Goal: Transaction & Acquisition: Purchase product/service

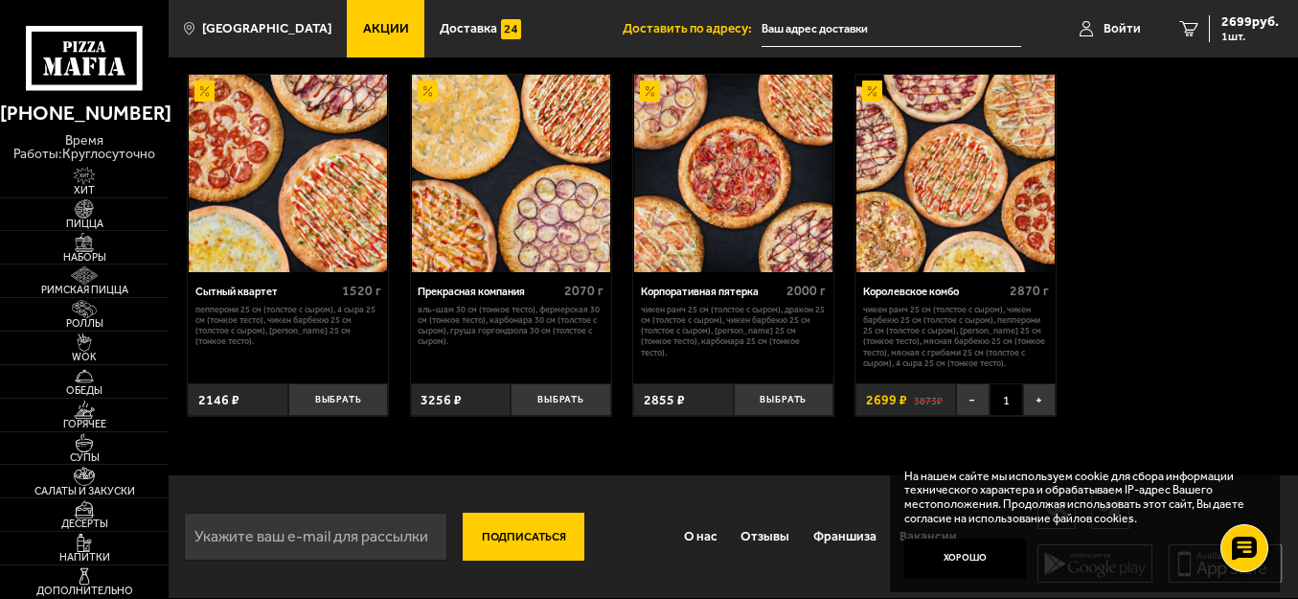
scroll to position [1596, 0]
click at [984, 554] on button "Хорошо" at bounding box center [966, 559] width 122 height 40
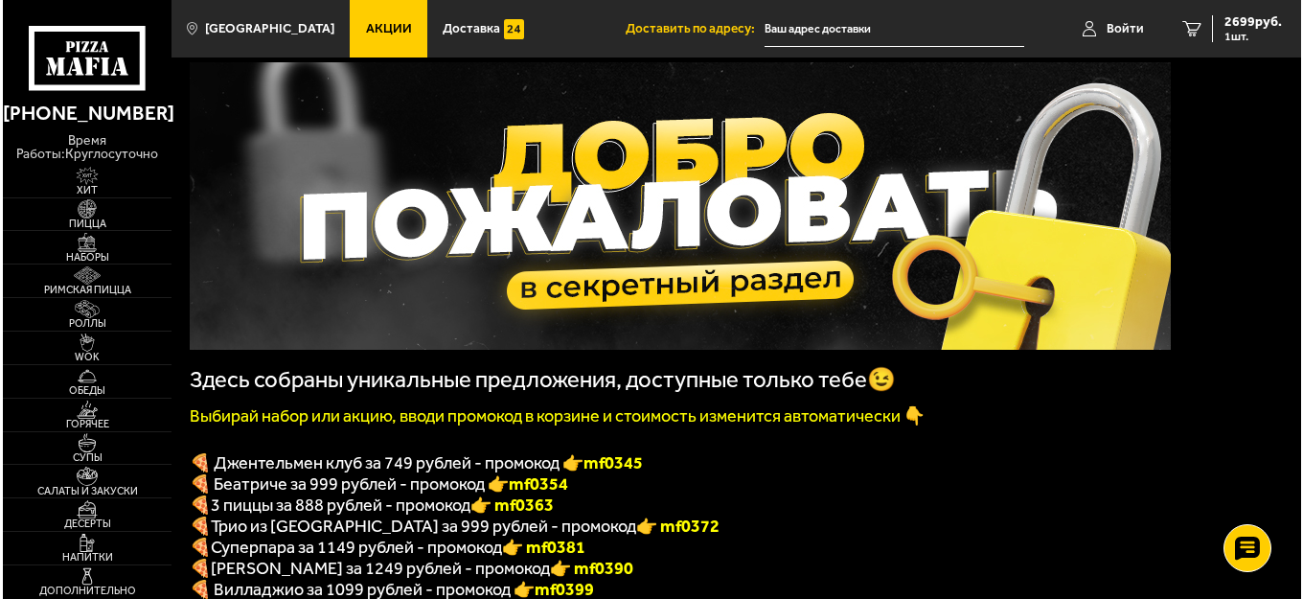
scroll to position [0, 0]
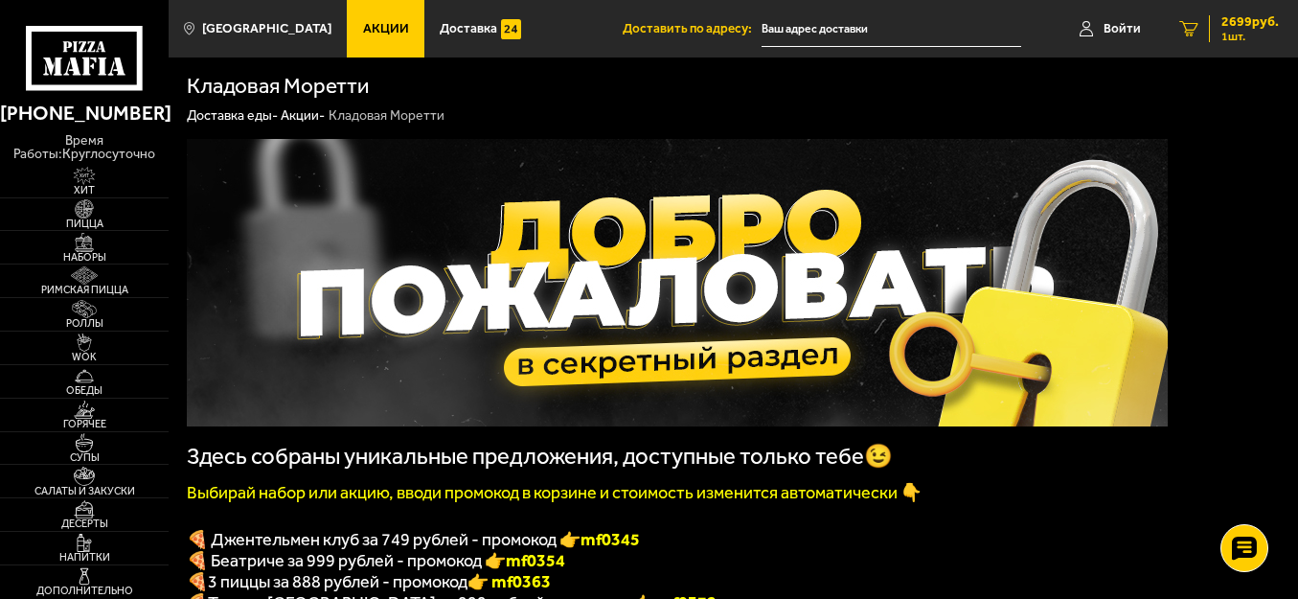
click at [1246, 19] on span "2699 руб." at bounding box center [1250, 21] width 57 height 13
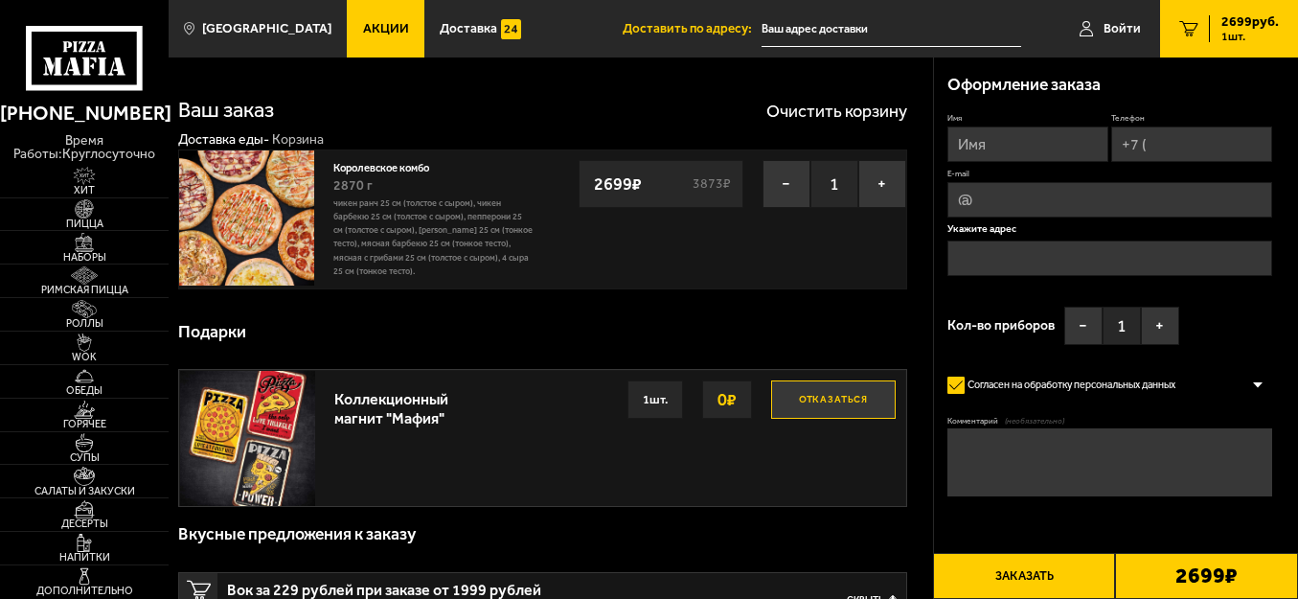
click at [400, 222] on p "Чикен Ранч 25 см (толстое с сыром), Чикен Барбекю 25 см (толстое с сыром), Пепп…" at bounding box center [432, 236] width 199 height 81
click at [275, 195] on img at bounding box center [246, 217] width 135 height 135
click at [783, 34] on input "text" at bounding box center [892, 28] width 260 height 35
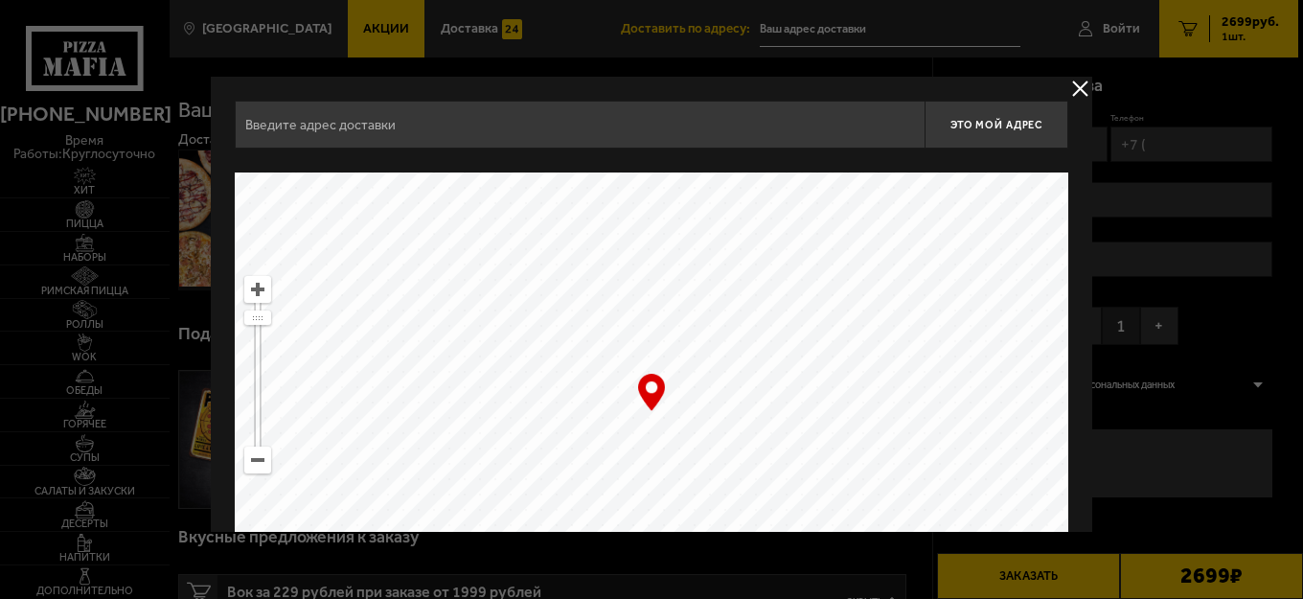
click at [1077, 83] on button "delivery type" at bounding box center [1080, 89] width 24 height 24
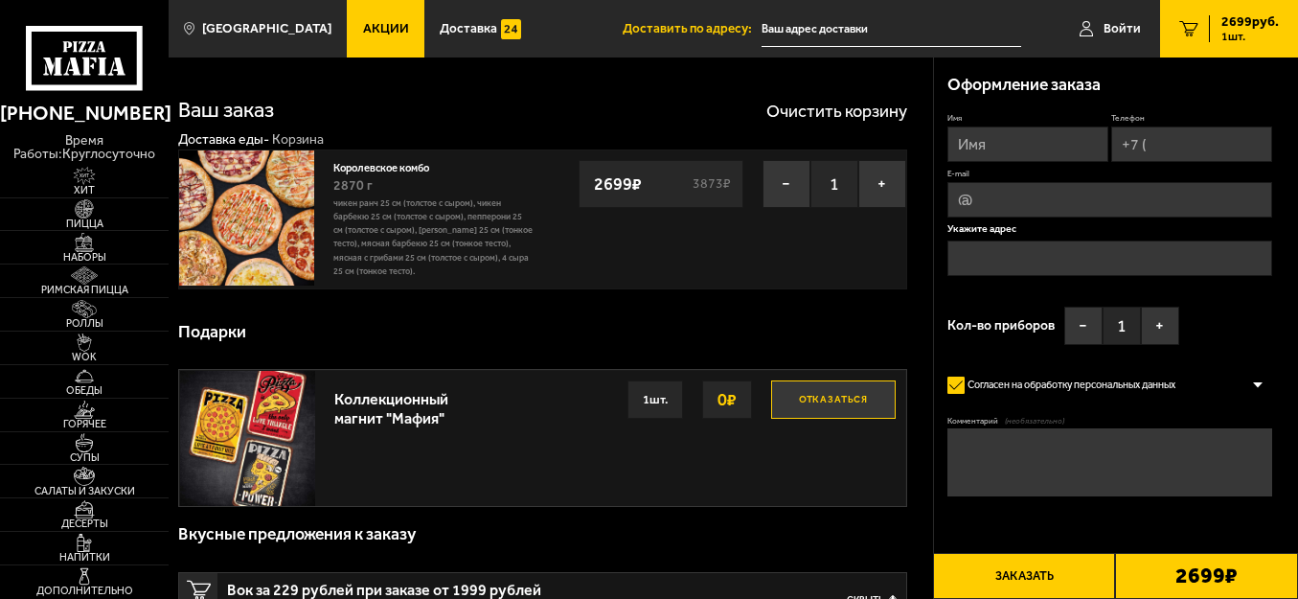
click at [966, 248] on input "text" at bounding box center [1110, 258] width 325 height 35
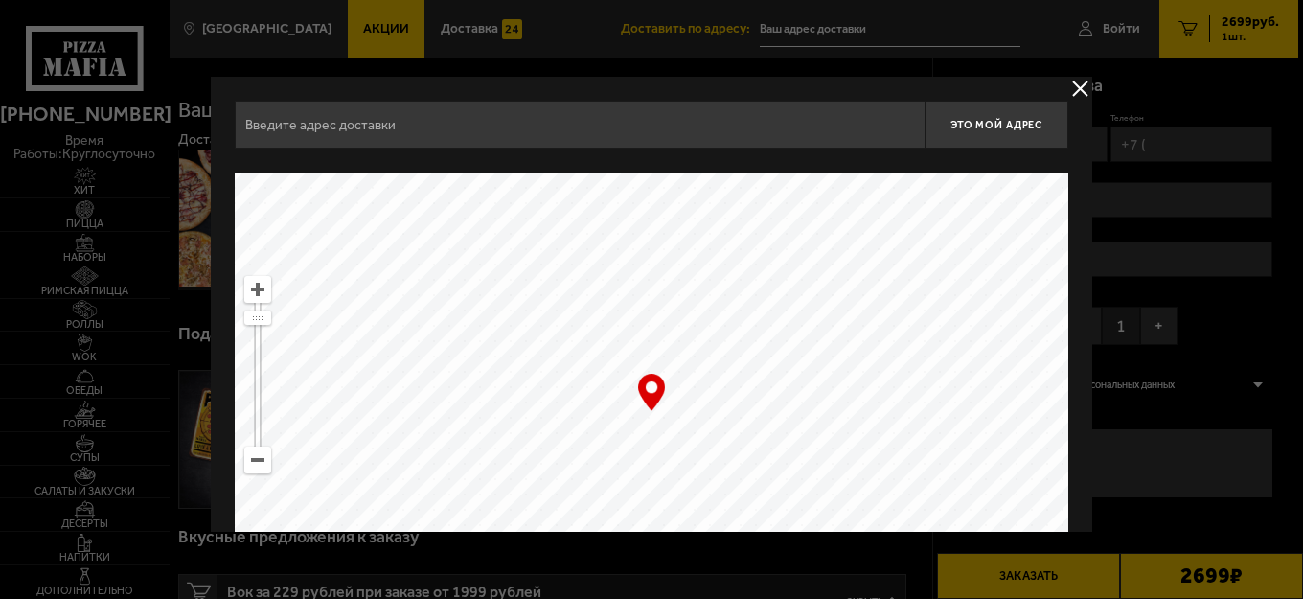
click at [1071, 85] on button "delivery type" at bounding box center [1080, 89] width 24 height 24
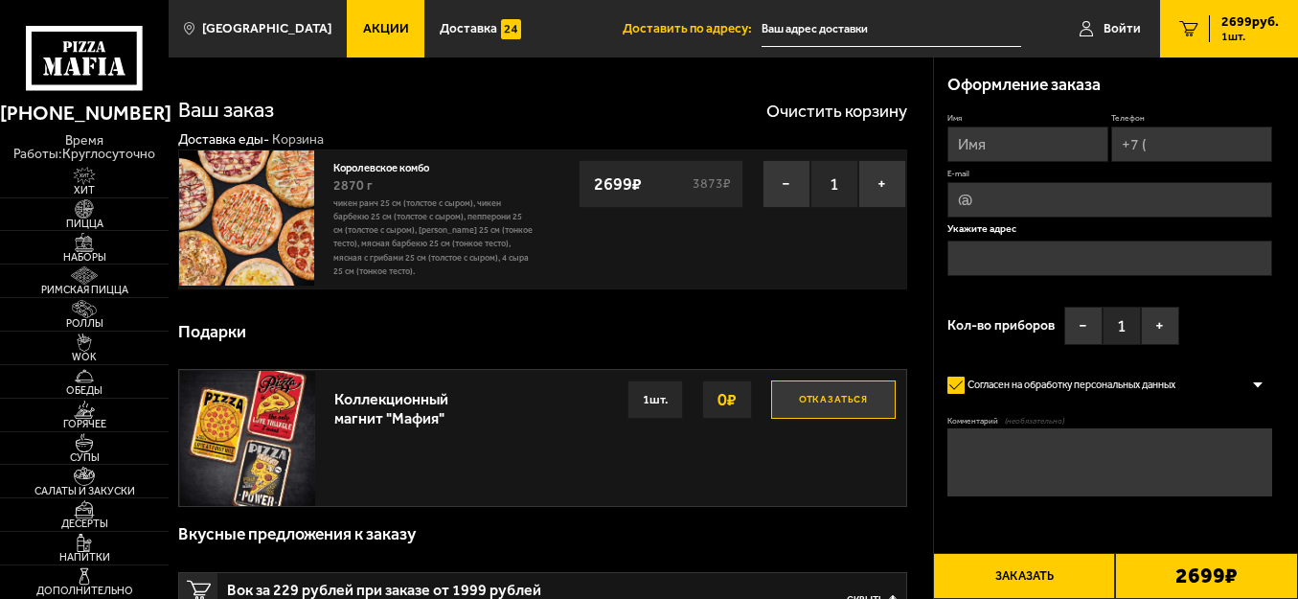
click at [363, 34] on span "Акции" at bounding box center [386, 28] width 46 height 13
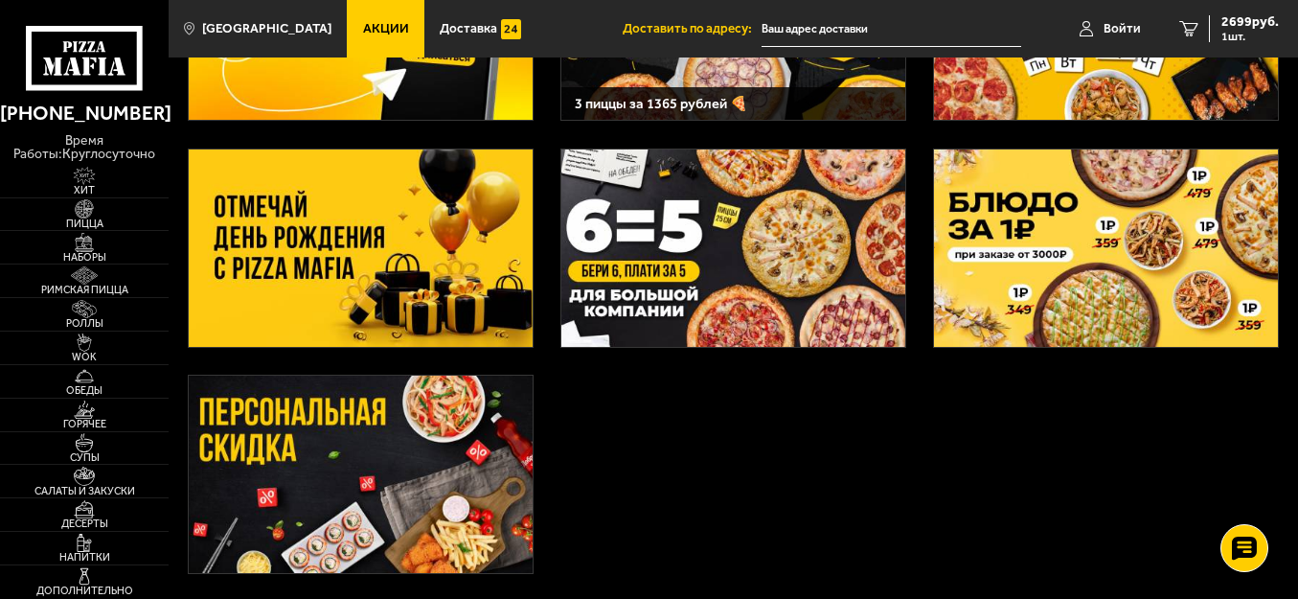
scroll to position [172, 0]
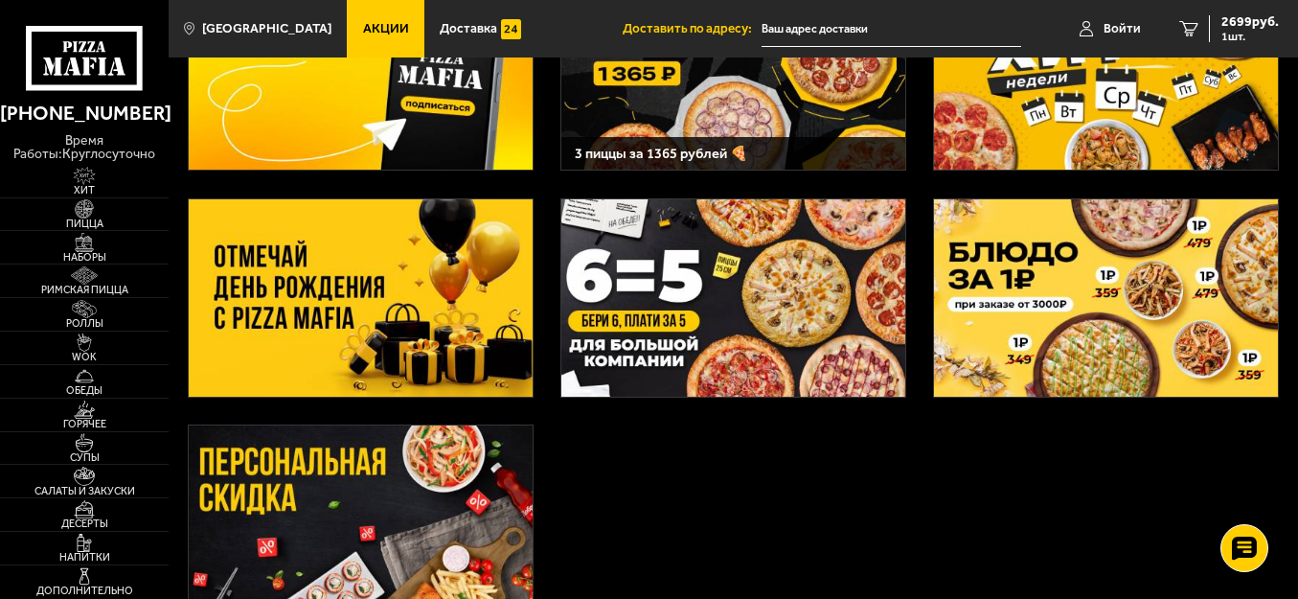
click at [649, 306] on img at bounding box center [734, 297] width 344 height 197
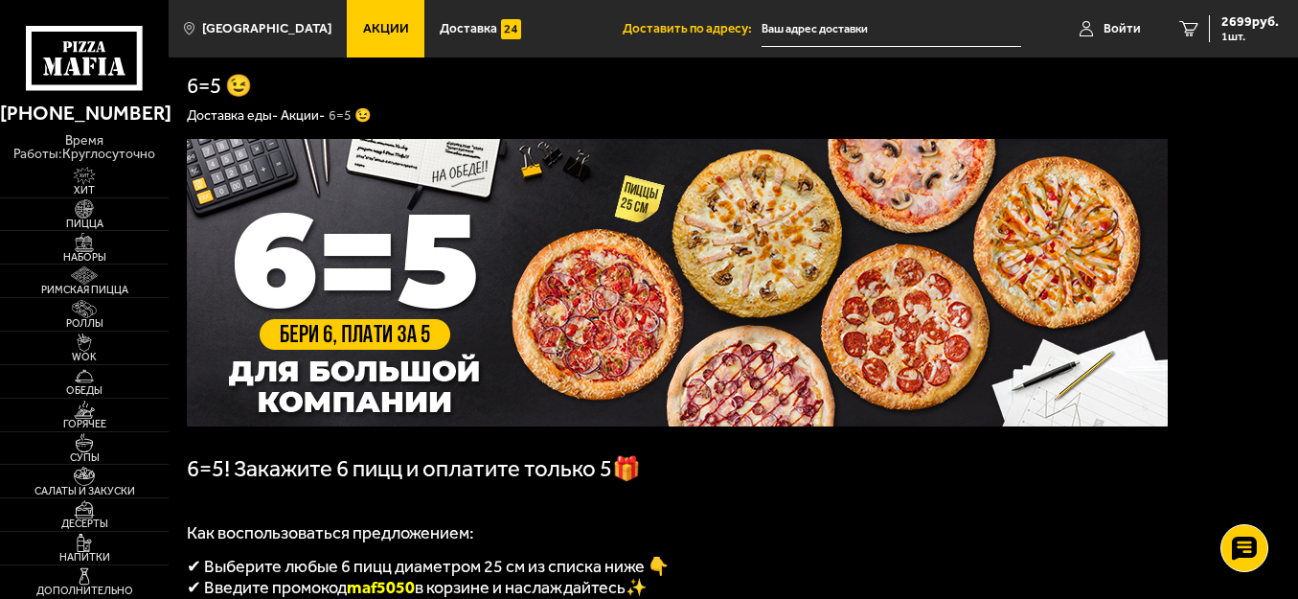
click at [367, 22] on span "Акции" at bounding box center [386, 28] width 46 height 13
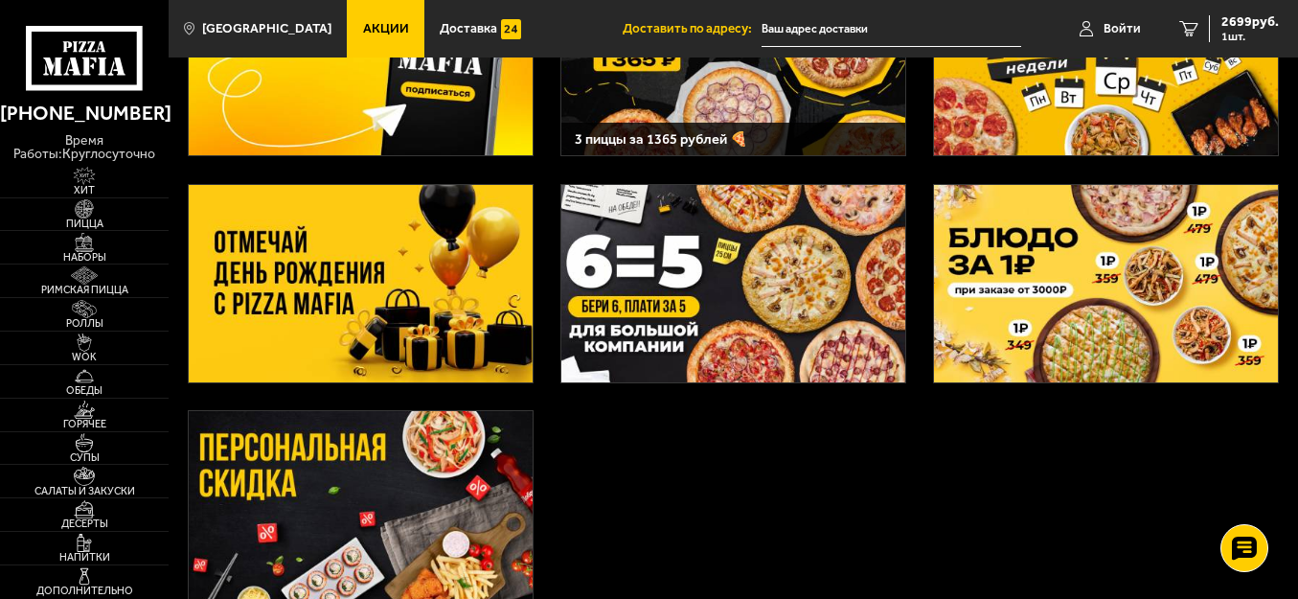
scroll to position [192, 0]
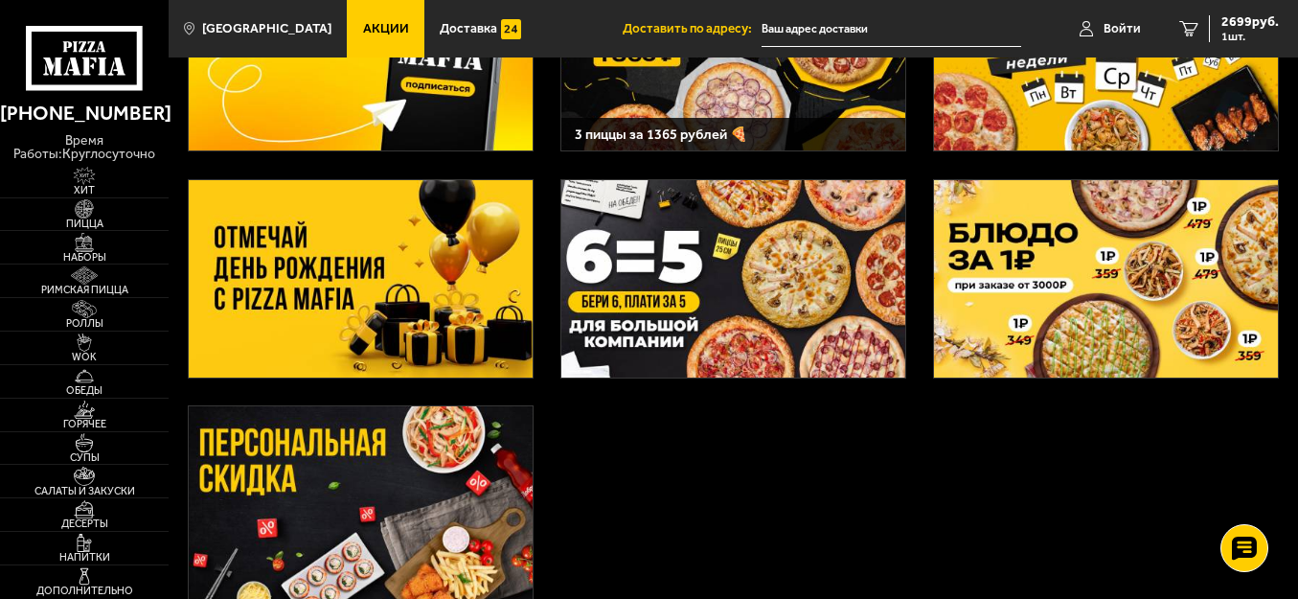
click at [330, 233] on img at bounding box center [361, 278] width 344 height 197
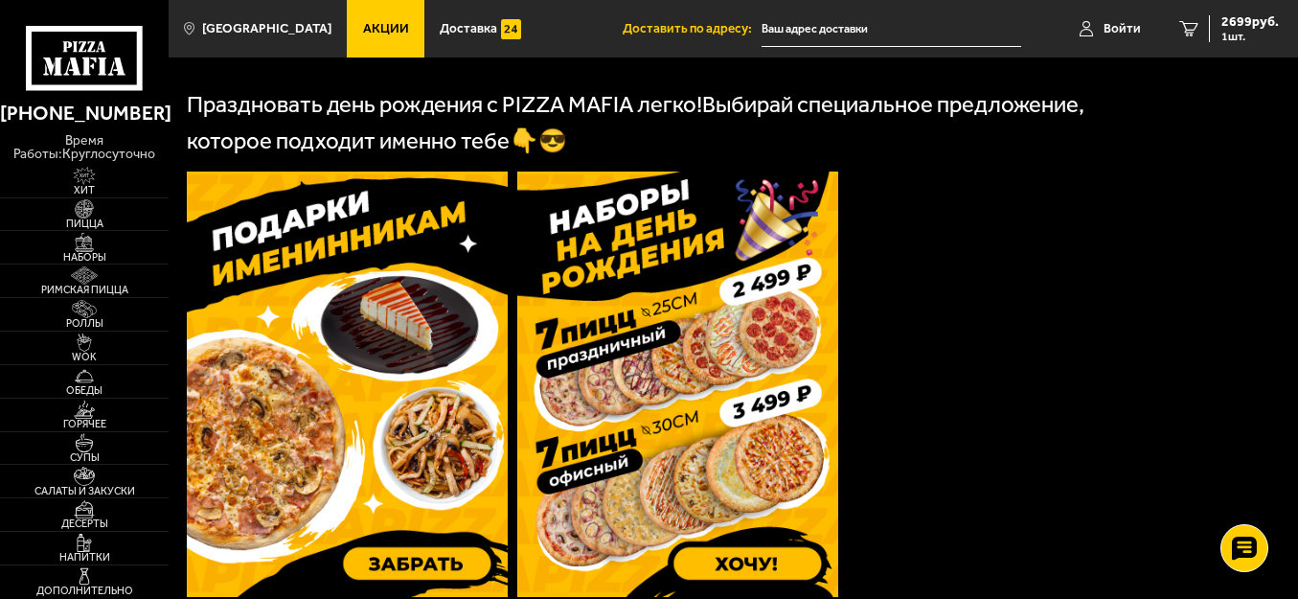
scroll to position [479, 0]
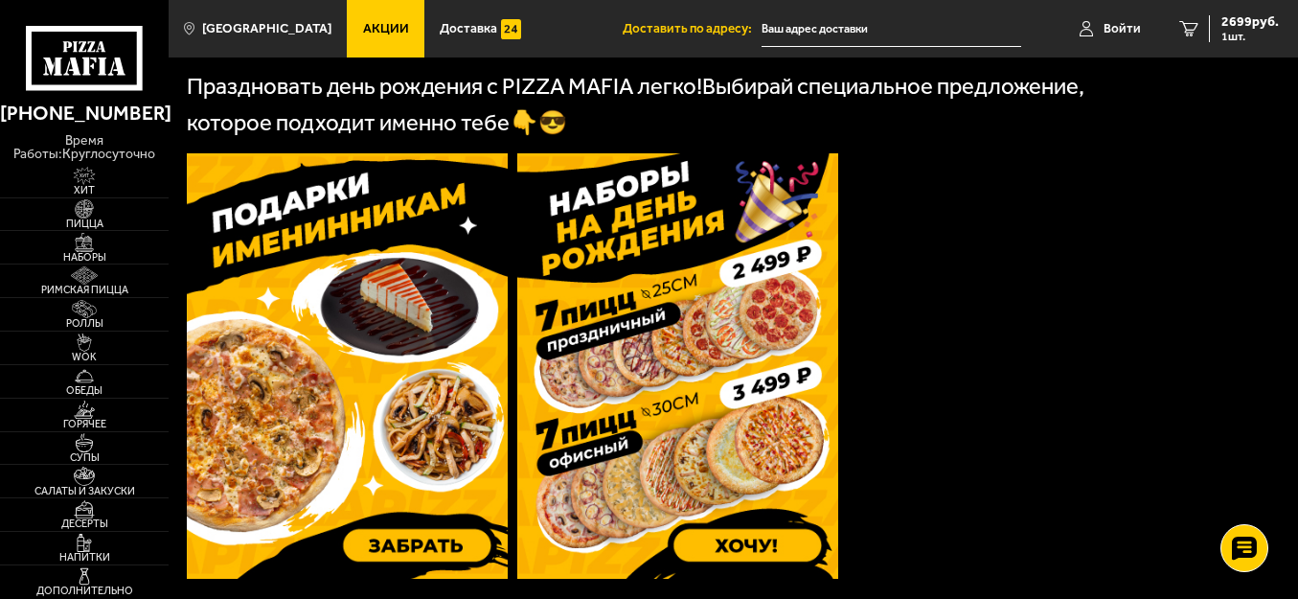
click at [743, 543] on img at bounding box center [677, 365] width 321 height 425
